Goal: Check status

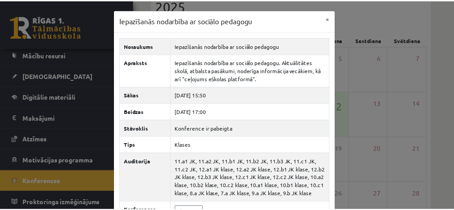
scroll to position [65, 0]
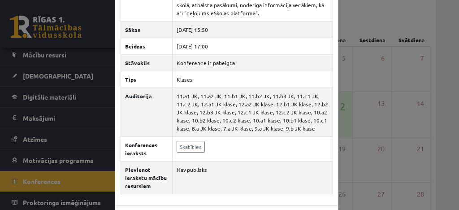
click at [33, 177] on div "Iepazīšanās nodarbība ar sociālo pedagogu × Nosaukums Iepazīšanās nodarbība ar …" at bounding box center [229, 105] width 459 height 210
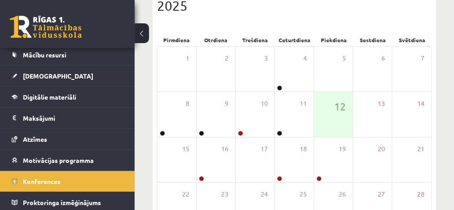
scroll to position [88, 0]
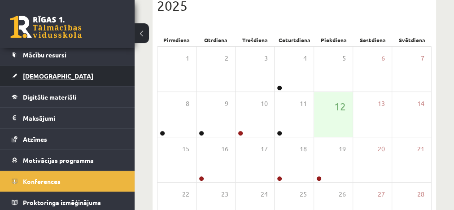
click at [39, 76] on span "[DEMOGRAPHIC_DATA]" at bounding box center [58, 76] width 70 height 8
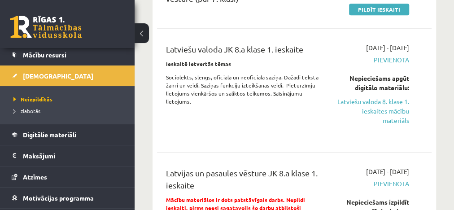
scroll to position [440, 0]
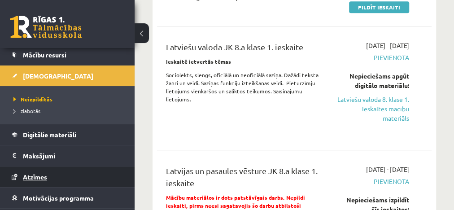
click at [33, 175] on span "Atzīmes" at bounding box center [35, 177] width 24 height 8
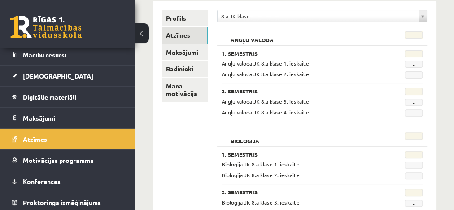
scroll to position [155, 0]
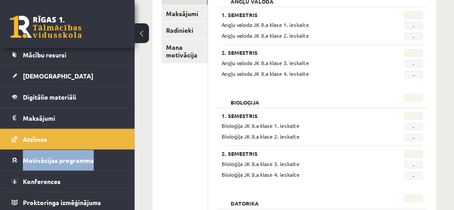
drag, startPoint x: 128, startPoint y: 156, endPoint x: 131, endPoint y: 138, distance: 17.7
click at [131, 138] on div "[PERSON_NAME] Sākums Aktuāli Kā mācīties eSKOLĀ Kontakti Normatīvie akti Online…" at bounding box center [67, 129] width 134 height 162
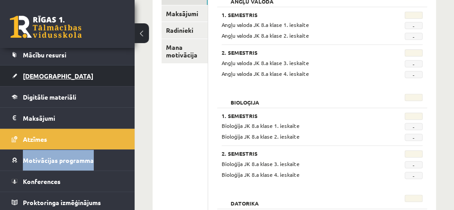
click at [35, 75] on span "[DEMOGRAPHIC_DATA]" at bounding box center [58, 76] width 70 height 8
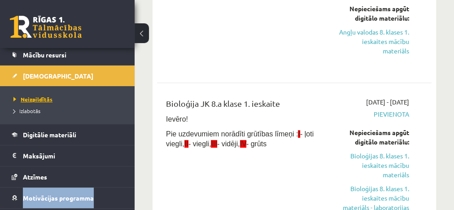
click at [34, 99] on span "Neizpildītās" at bounding box center [32, 98] width 39 height 7
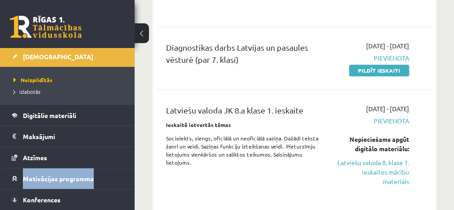
scroll to position [125, 0]
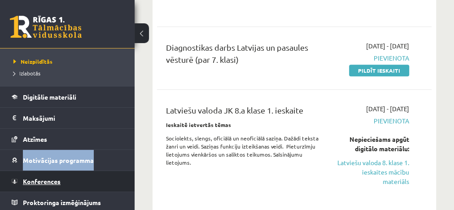
click at [41, 177] on span "Konferences" at bounding box center [42, 181] width 38 height 8
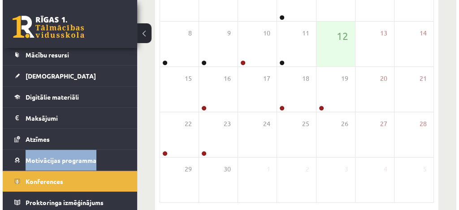
scroll to position [164, 0]
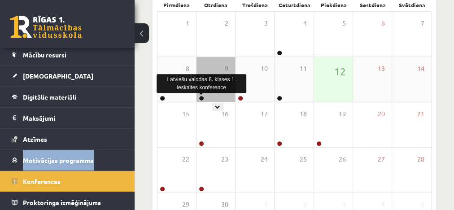
click at [203, 95] on link at bounding box center [201, 97] width 5 height 5
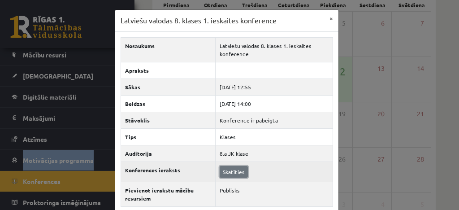
click at [237, 168] on link "Skatīties" at bounding box center [234, 172] width 28 height 12
